Goal: Task Accomplishment & Management: Manage account settings

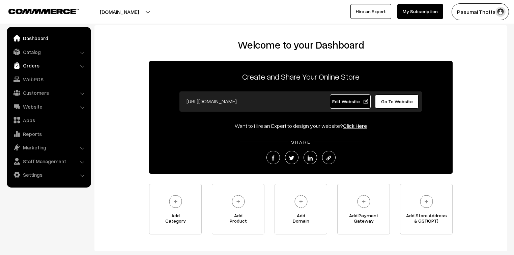
click at [35, 67] on link "Orders" at bounding box center [48, 65] width 80 height 12
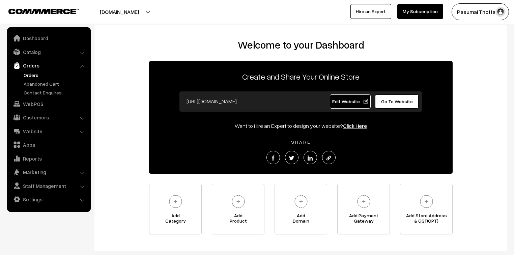
click at [35, 73] on link "Orders" at bounding box center [55, 75] width 67 height 7
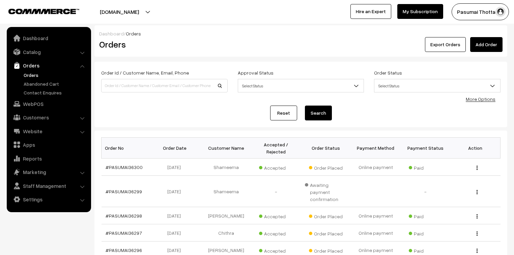
click at [482, 100] on link "More Options" at bounding box center [481, 99] width 30 height 6
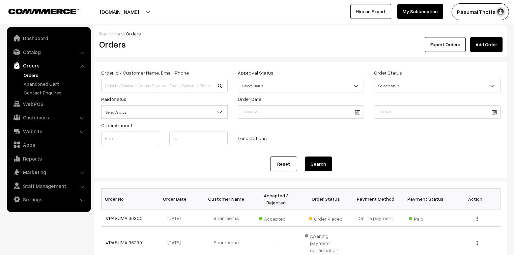
click at [154, 111] on span "Select Status" at bounding box center [165, 112] width 126 height 12
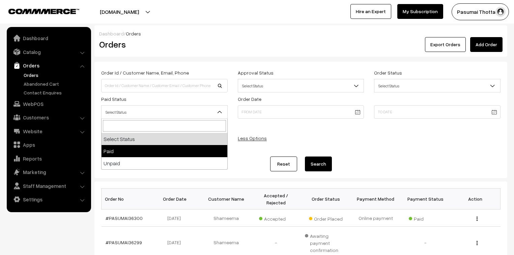
select select "1"
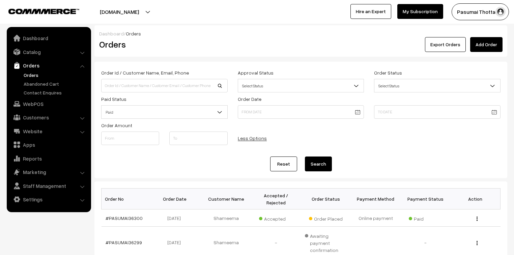
click at [327, 165] on button "Search" at bounding box center [318, 163] width 27 height 15
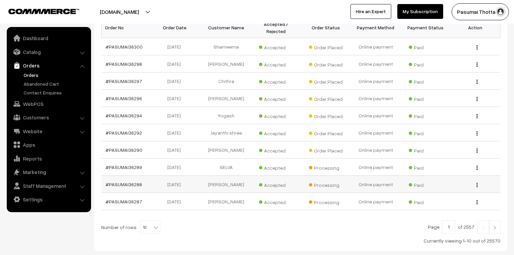
scroll to position [162, 0]
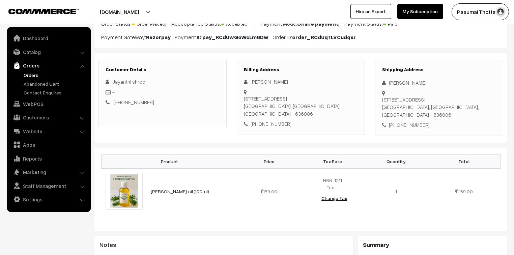
scroll to position [81, 0]
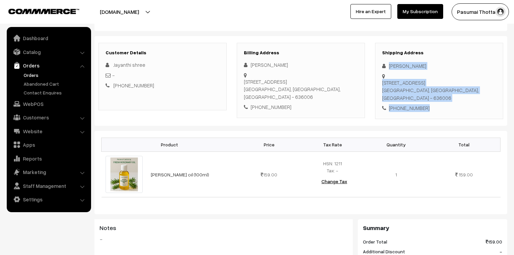
drag, startPoint x: 388, startPoint y: 64, endPoint x: 431, endPoint y: 92, distance: 51.9
click at [431, 92] on div "Shipping Address Jayanthi Shree 94 , pension line, velu street,, Dadagapatty Sa…" at bounding box center [439, 81] width 128 height 76
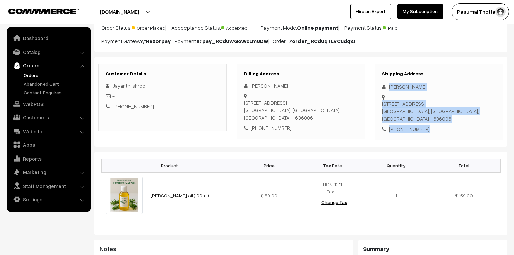
scroll to position [54, 0]
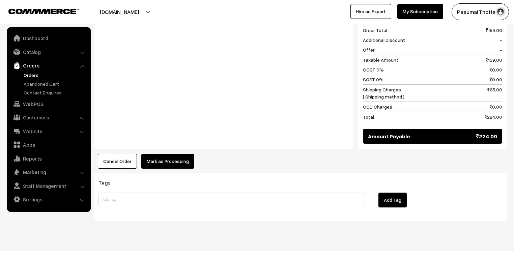
click at [171, 155] on button "Mark as Processing" at bounding box center [167, 161] width 53 height 15
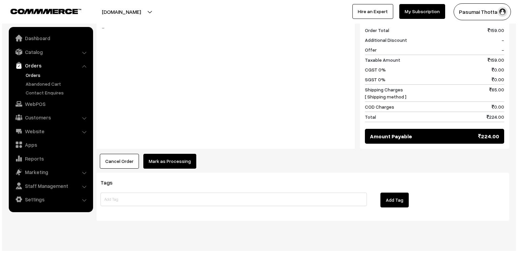
scroll to position [293, 0]
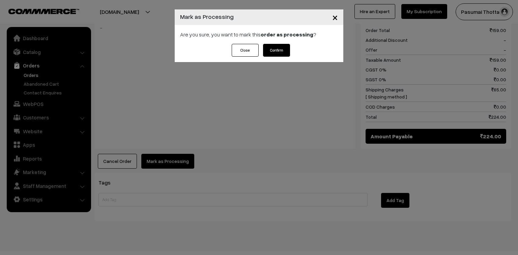
click at [276, 46] on button "Confirm" at bounding box center [276, 50] width 27 height 13
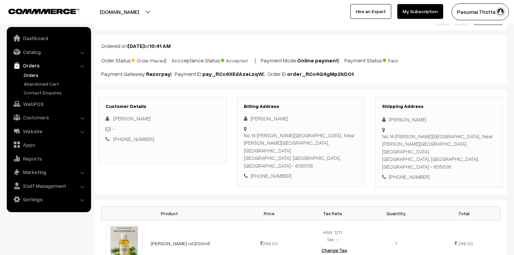
scroll to position [27, 0]
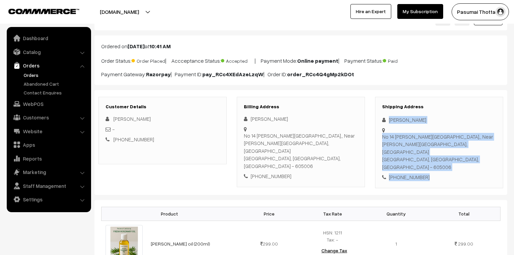
drag, startPoint x: 389, startPoint y: 120, endPoint x: 427, endPoint y: 169, distance: 62.7
click at [427, 169] on div "Shipping Address [PERSON_NAME] [STREET_ADDRESS][PERSON_NAME][PERSON_NAME] [PHON…" at bounding box center [439, 142] width 128 height 91
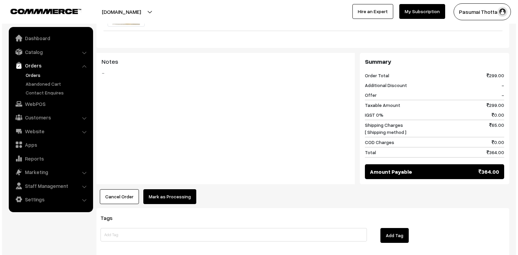
scroll to position [270, 0]
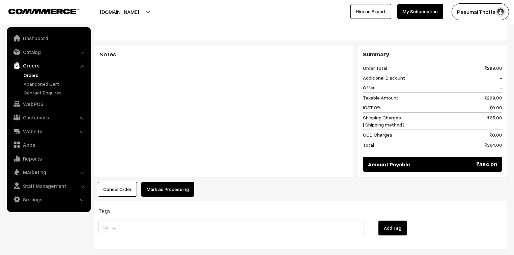
click at [168, 182] on button "Mark as Processing" at bounding box center [167, 189] width 53 height 15
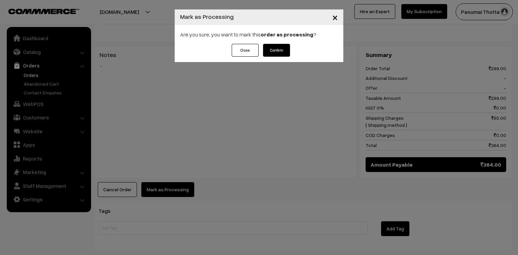
click at [288, 50] on button "Confirm" at bounding box center [276, 50] width 27 height 13
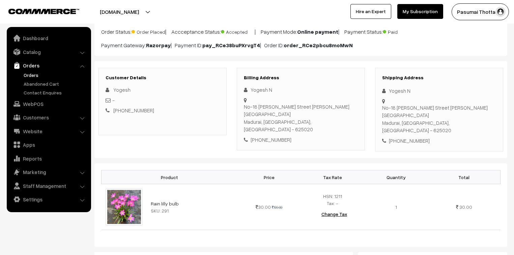
scroll to position [54, 0]
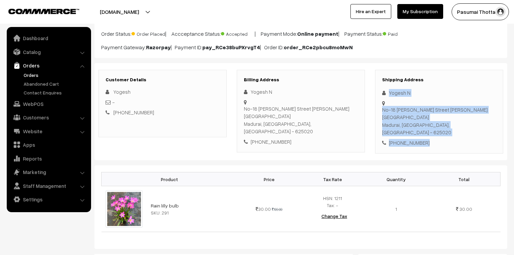
drag, startPoint x: 390, startPoint y: 93, endPoint x: 424, endPoint y: 117, distance: 41.6
click at [424, 117] on div "Shipping Address Yogesh N [STREET_ADDRESS][PERSON_NAME][PERSON_NAME] [PHONE_NUM…" at bounding box center [439, 112] width 128 height 84
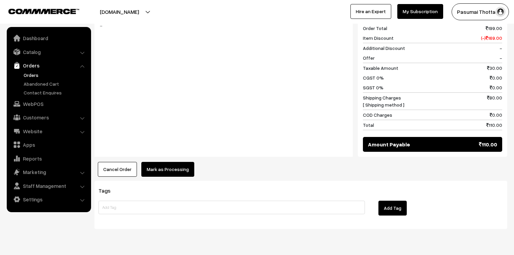
click at [156, 162] on button "Mark as Processing" at bounding box center [167, 169] width 53 height 15
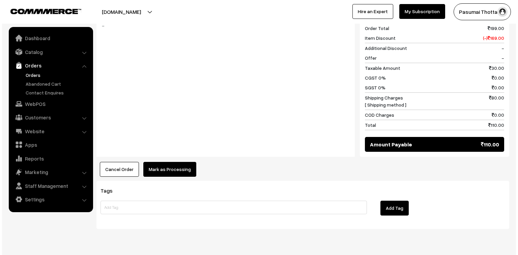
scroll to position [303, 0]
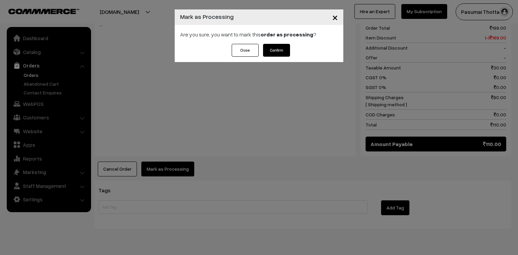
click at [277, 51] on button "Confirm" at bounding box center [276, 50] width 27 height 13
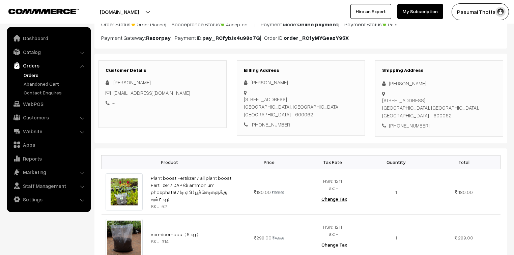
scroll to position [54, 0]
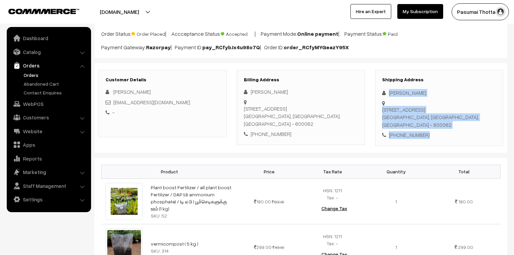
drag, startPoint x: 388, startPoint y: 92, endPoint x: 429, endPoint y: 122, distance: 51.2
click at [429, 122] on div "Shipping Address [PERSON_NAME] [STREET_ADDRESS] [PHONE_NUMBER]" at bounding box center [439, 108] width 128 height 76
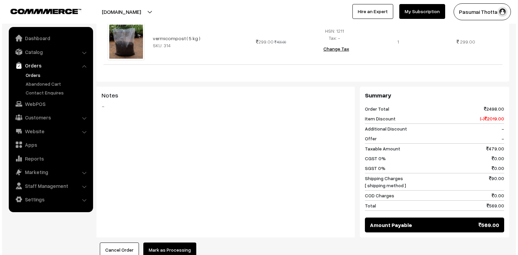
scroll to position [324, 0]
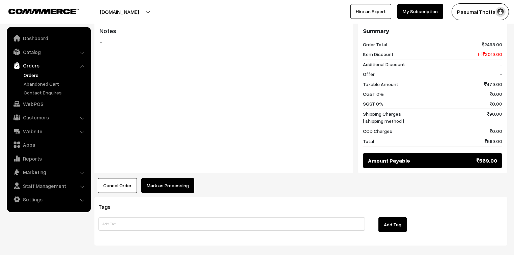
click at [173, 178] on button "Mark as Processing" at bounding box center [167, 185] width 53 height 15
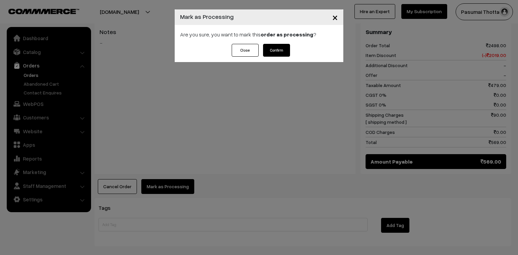
drag, startPoint x: 277, startPoint y: 40, endPoint x: 277, endPoint y: 49, distance: 8.1
click at [277, 45] on div "× Mark as Processing Are you sure, you want to mark this order as processing ? …" at bounding box center [259, 35] width 169 height 53
click at [277, 50] on button "Confirm" at bounding box center [276, 50] width 27 height 13
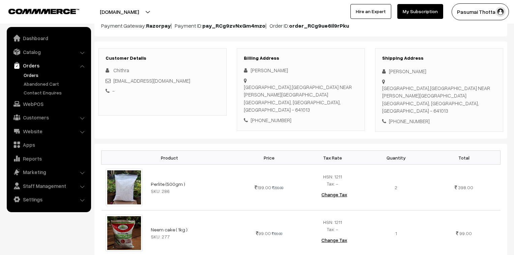
scroll to position [54, 0]
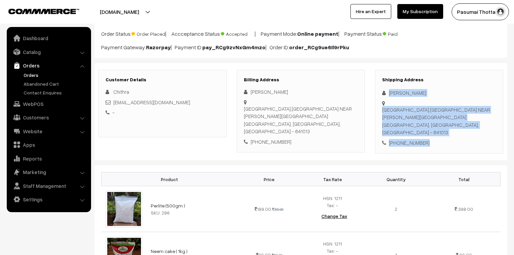
drag, startPoint x: 387, startPoint y: 93, endPoint x: 429, endPoint y: 140, distance: 63.1
click at [429, 140] on div "Shipping Address Chithra Karthik KTVR TOWERS,THADAGAM ROAD NEAR BHARATHI SCHOOL…" at bounding box center [439, 112] width 128 height 84
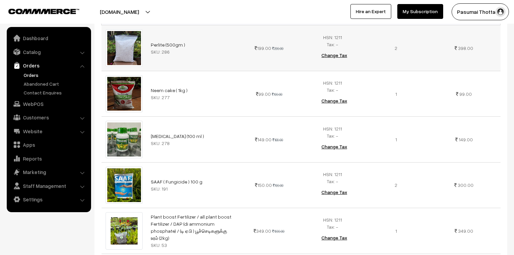
scroll to position [243, 0]
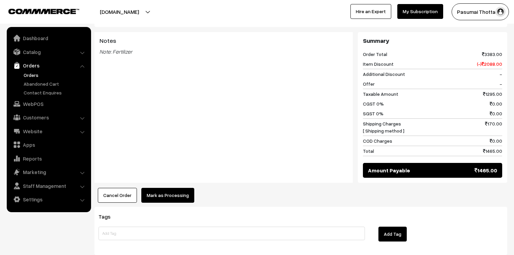
click at [172, 188] on button "Mark as Processing" at bounding box center [167, 195] width 53 height 15
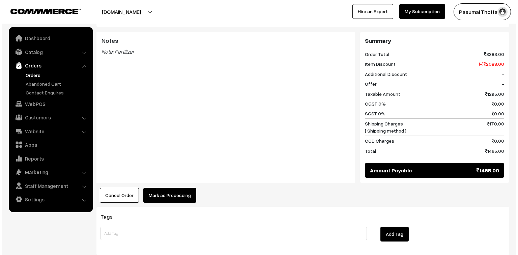
scroll to position [460, 0]
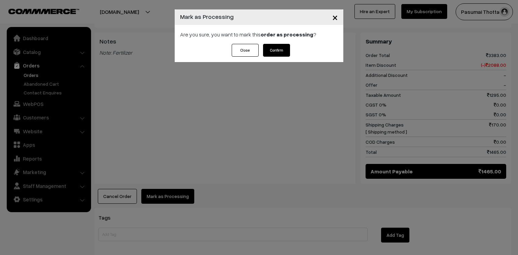
click at [289, 50] on button "Confirm" at bounding box center [276, 50] width 27 height 13
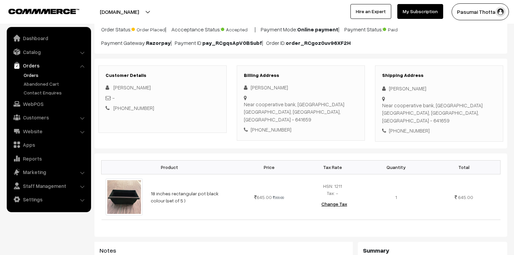
scroll to position [54, 0]
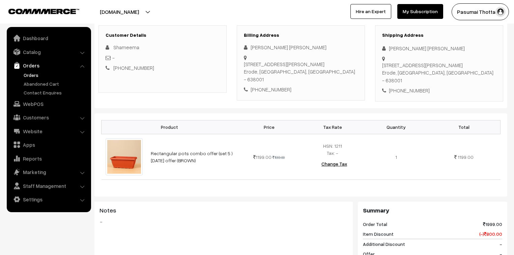
scroll to position [108, 0]
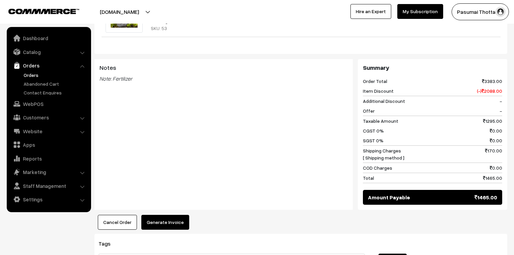
scroll to position [351, 0]
